Goal: Task Accomplishment & Management: Complete application form

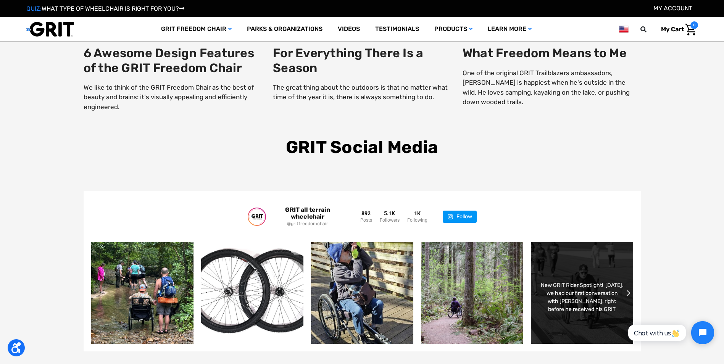
scroll to position [1640, 0]
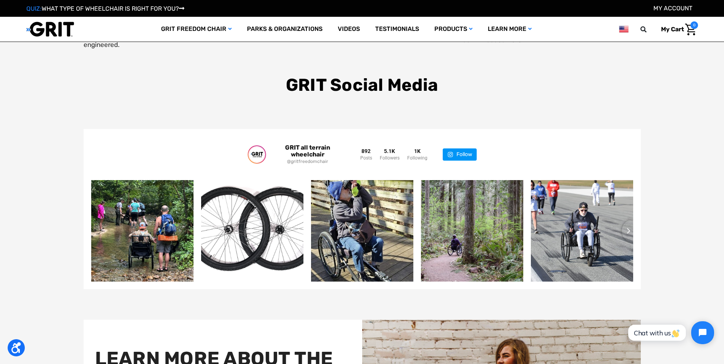
click at [668, 98] on div "GRIT Social Media" at bounding box center [361, 87] width 715 height 24
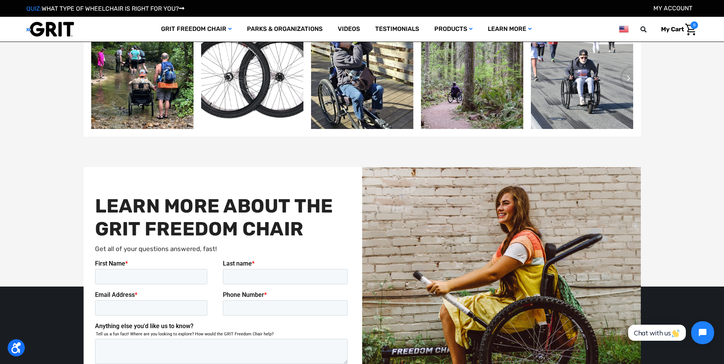
scroll to position [1869, 0]
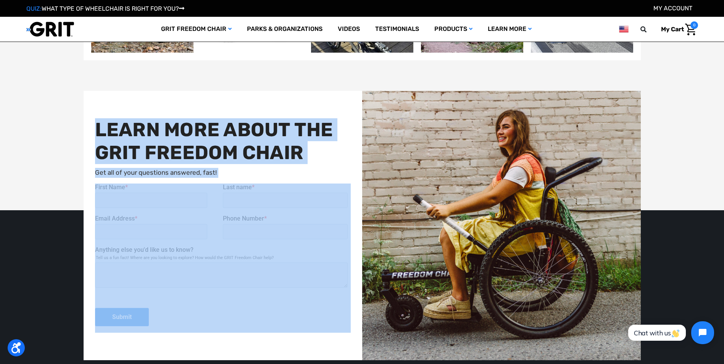
drag, startPoint x: 93, startPoint y: 129, endPoint x: 367, endPoint y: 227, distance: 291.1
click at [367, 227] on div "LEARN MORE ABOUT THE GRIT FREEDOM CHAIR Get all of your questions answered, fas…" at bounding box center [362, 225] width 557 height 269
drag, startPoint x: 580, startPoint y: 139, endPoint x: 573, endPoint y: 141, distance: 7.2
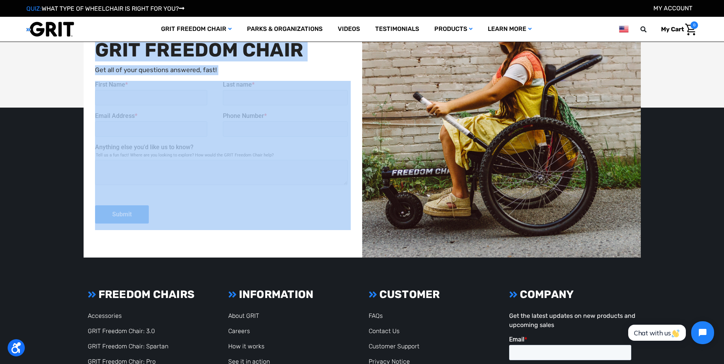
scroll to position [1983, 0]
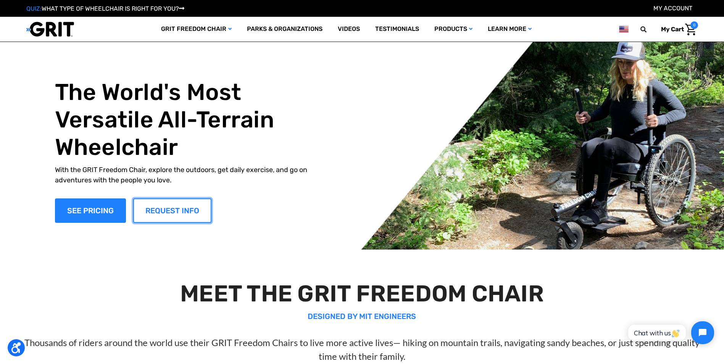
drag, startPoint x: 173, startPoint y: 71, endPoint x: 159, endPoint y: 209, distance: 138.4
click at [159, 209] on link "REQUEST INFO" at bounding box center [172, 210] width 78 height 24
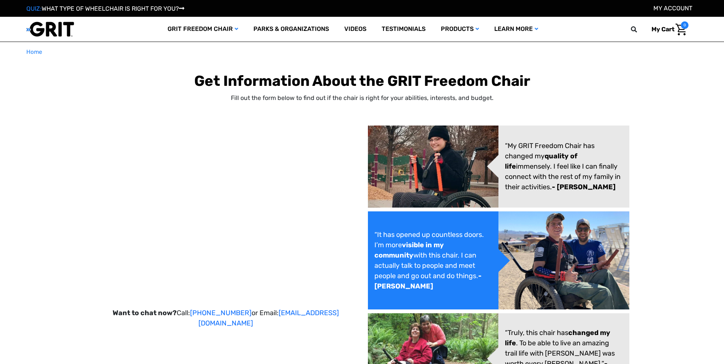
select select "US"
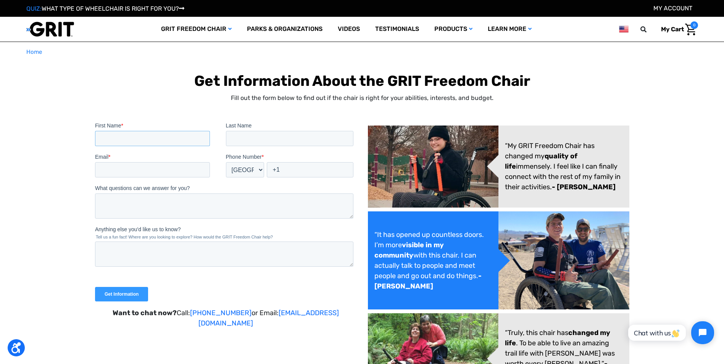
click at [109, 137] on input "First Name *" at bounding box center [152, 137] width 115 height 15
type input "s"
type input "SEAN"
click at [235, 141] on input "Last Name" at bounding box center [289, 137] width 128 height 15
type input "KANE-HOLLAND"
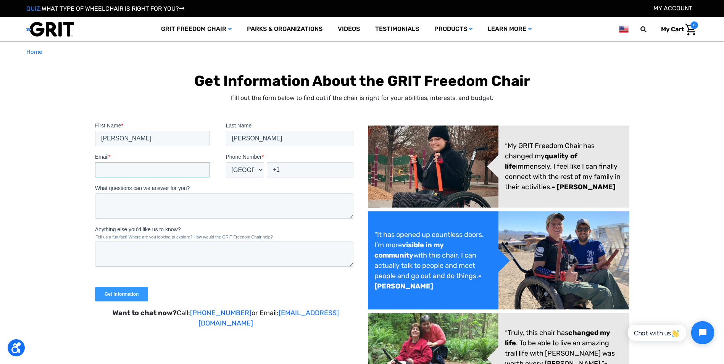
click at [108, 172] on input "Email *" at bounding box center [152, 169] width 115 height 15
type input "skane-holland@outlook.com"
click at [131, 294] on input "Get Information" at bounding box center [121, 293] width 53 height 14
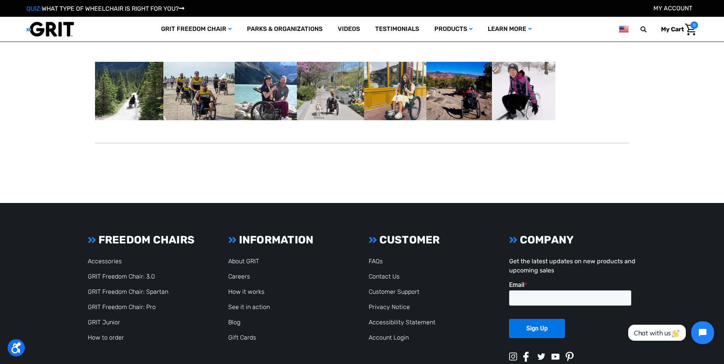
scroll to position [343, 0]
